Goal: Information Seeking & Learning: Learn about a topic

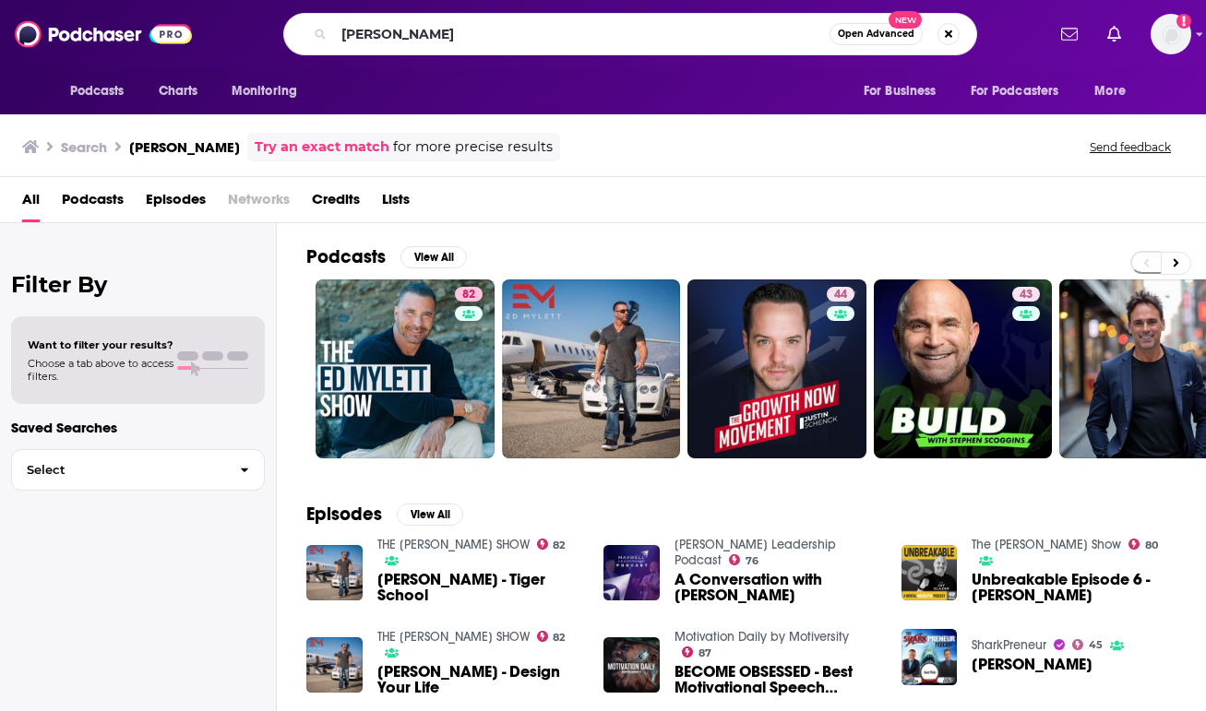
type input "[PERSON_NAME]"
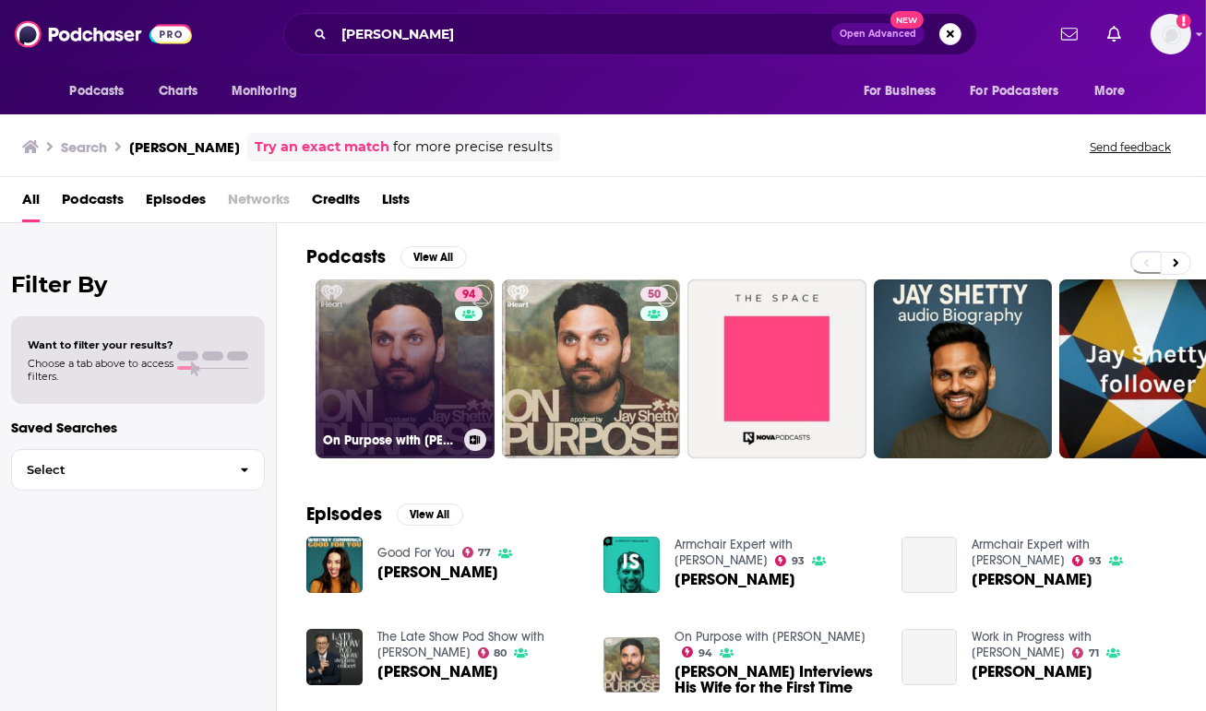
click at [366, 347] on link "94 On Purpose with [PERSON_NAME]" at bounding box center [405, 369] width 179 height 179
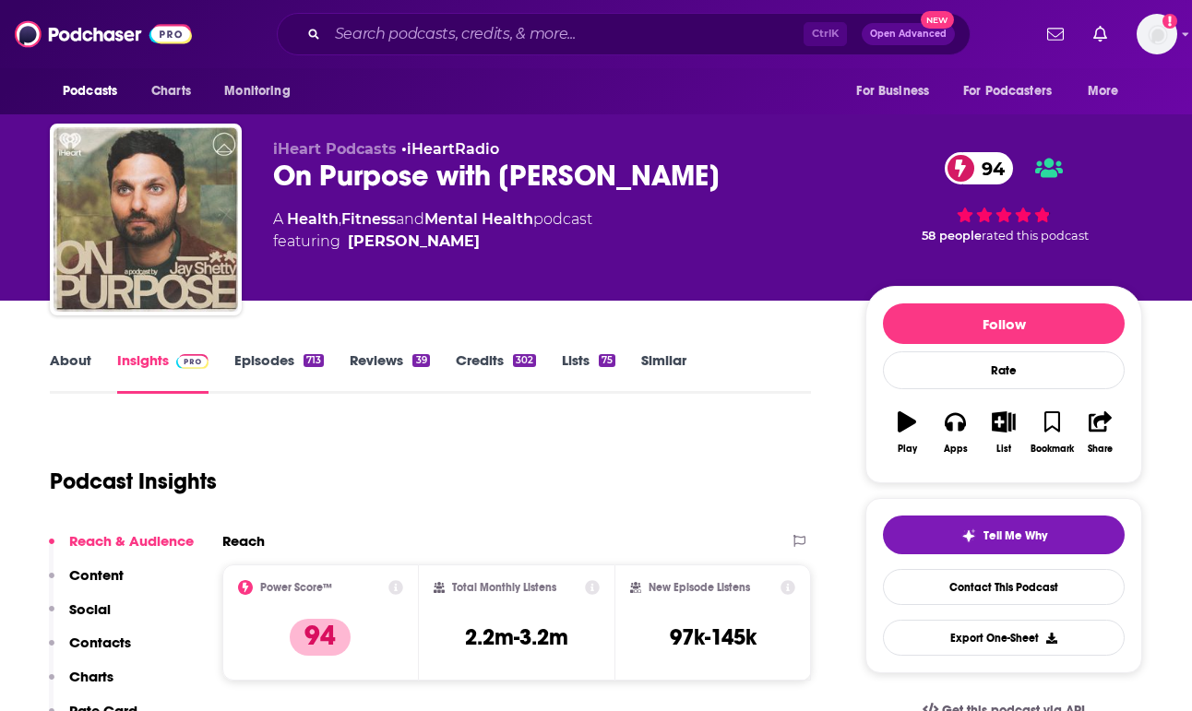
click at [483, 213] on link "Mental Health" at bounding box center [478, 219] width 109 height 18
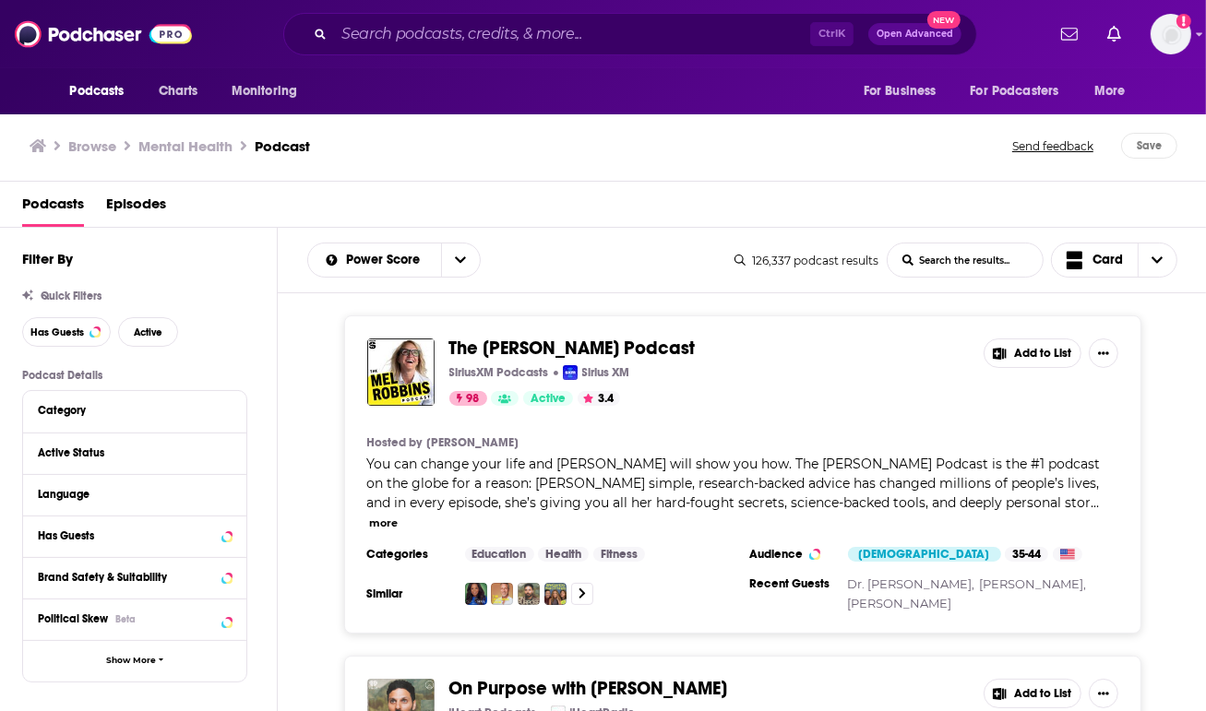
drag, startPoint x: 483, startPoint y: 213, endPoint x: 831, endPoint y: 394, distance: 392.9
click at [831, 394] on div "98 Active 3.4" at bounding box center [709, 398] width 520 height 15
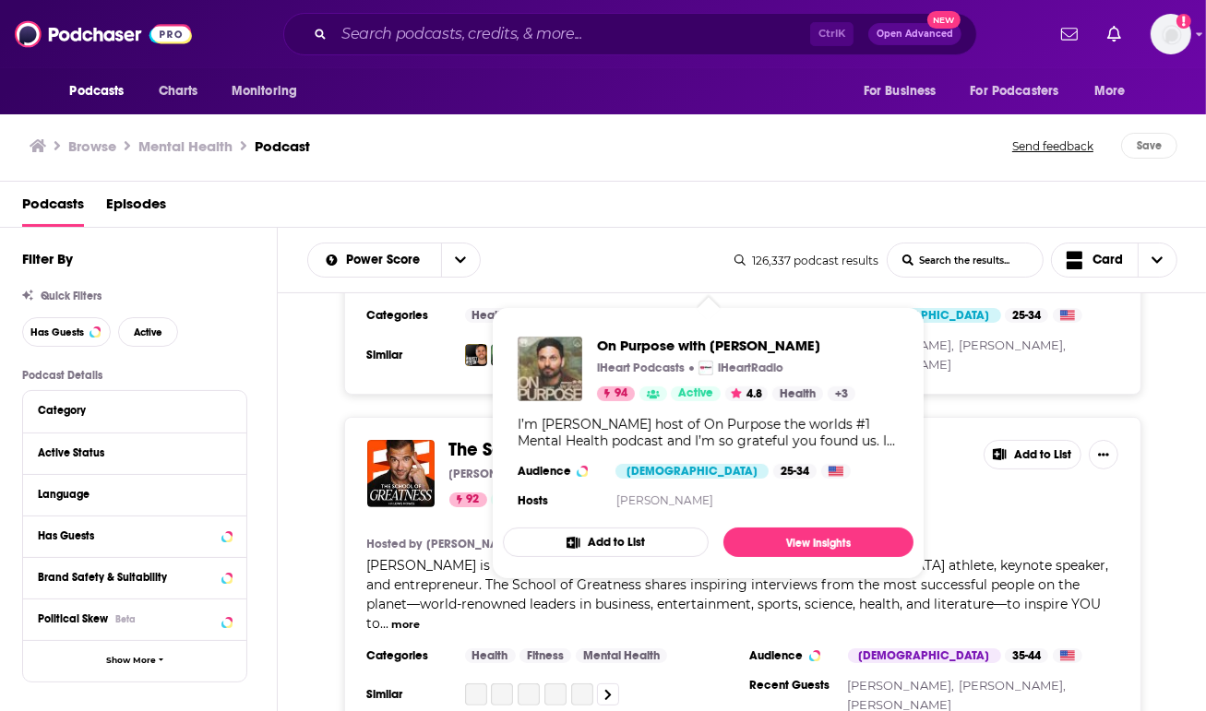
scroll to position [565, 0]
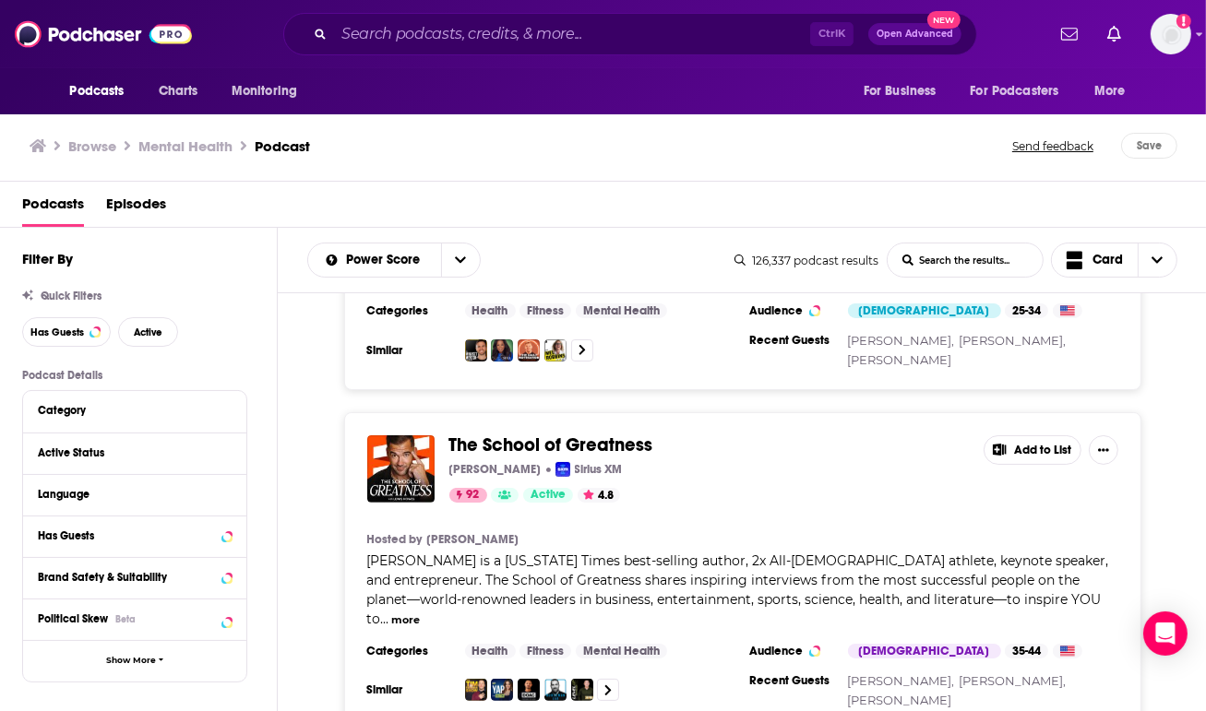
click at [303, 668] on div "The School of Greatness [PERSON_NAME] Sirius XM 92 Active 4.8 Add to List Hoste…" at bounding box center [742, 571] width 929 height 318
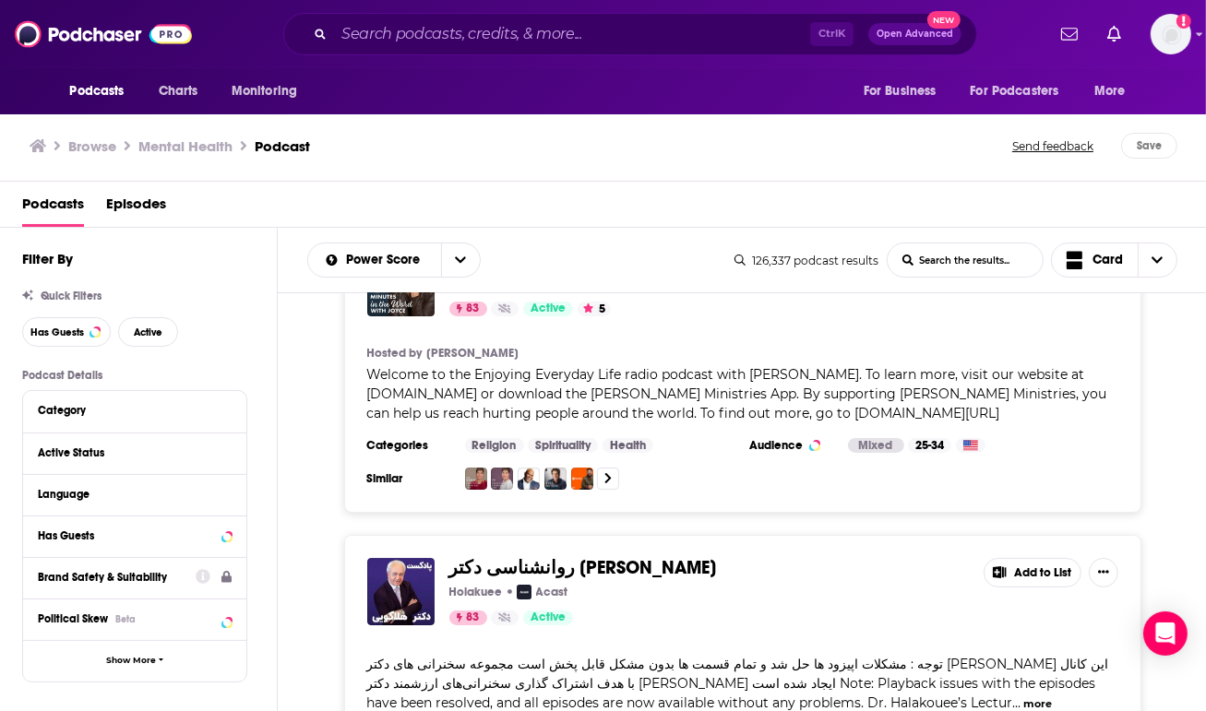
scroll to position [5783, 0]
